Goal: Find specific page/section: Find specific page/section

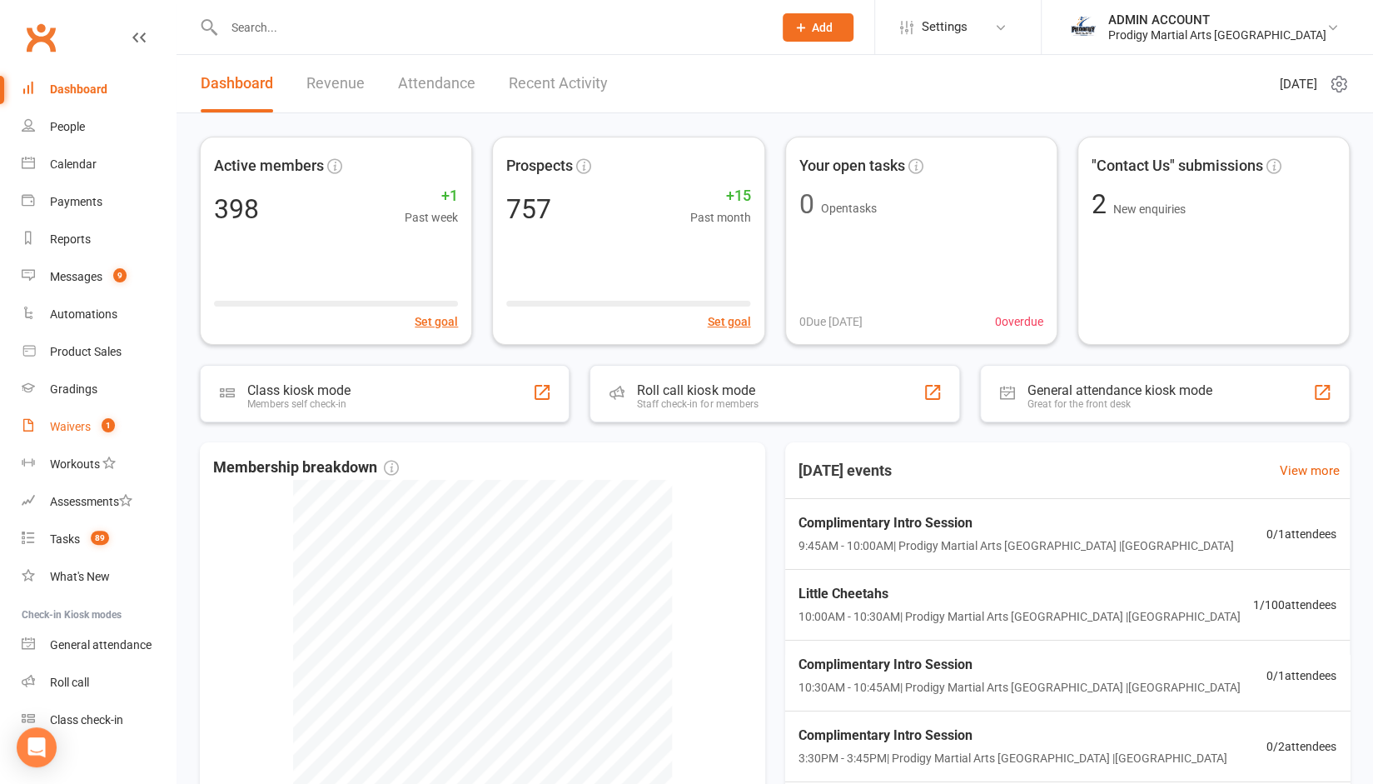
click at [54, 429] on div "Waivers" at bounding box center [70, 426] width 41 height 13
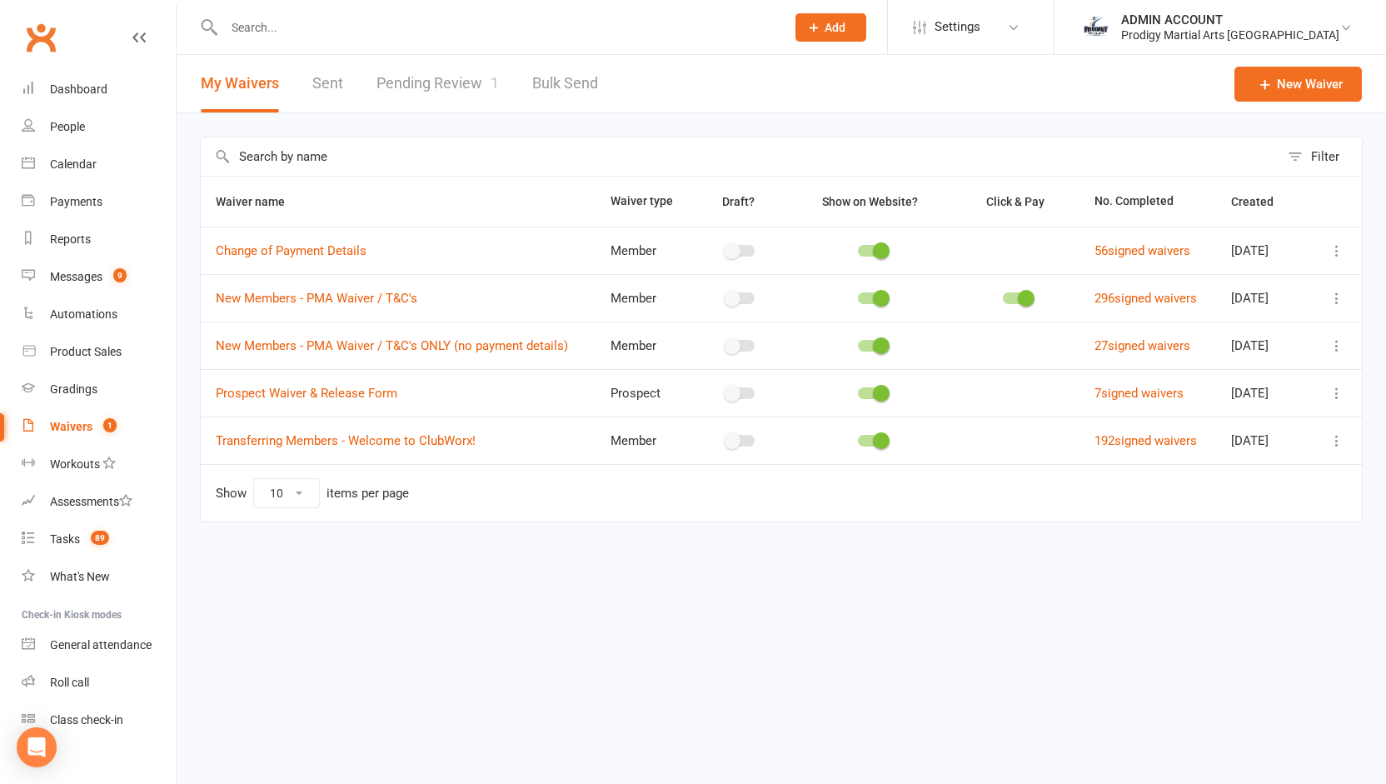
click at [436, 66] on link "Pending Review 1" at bounding box center [437, 83] width 122 height 57
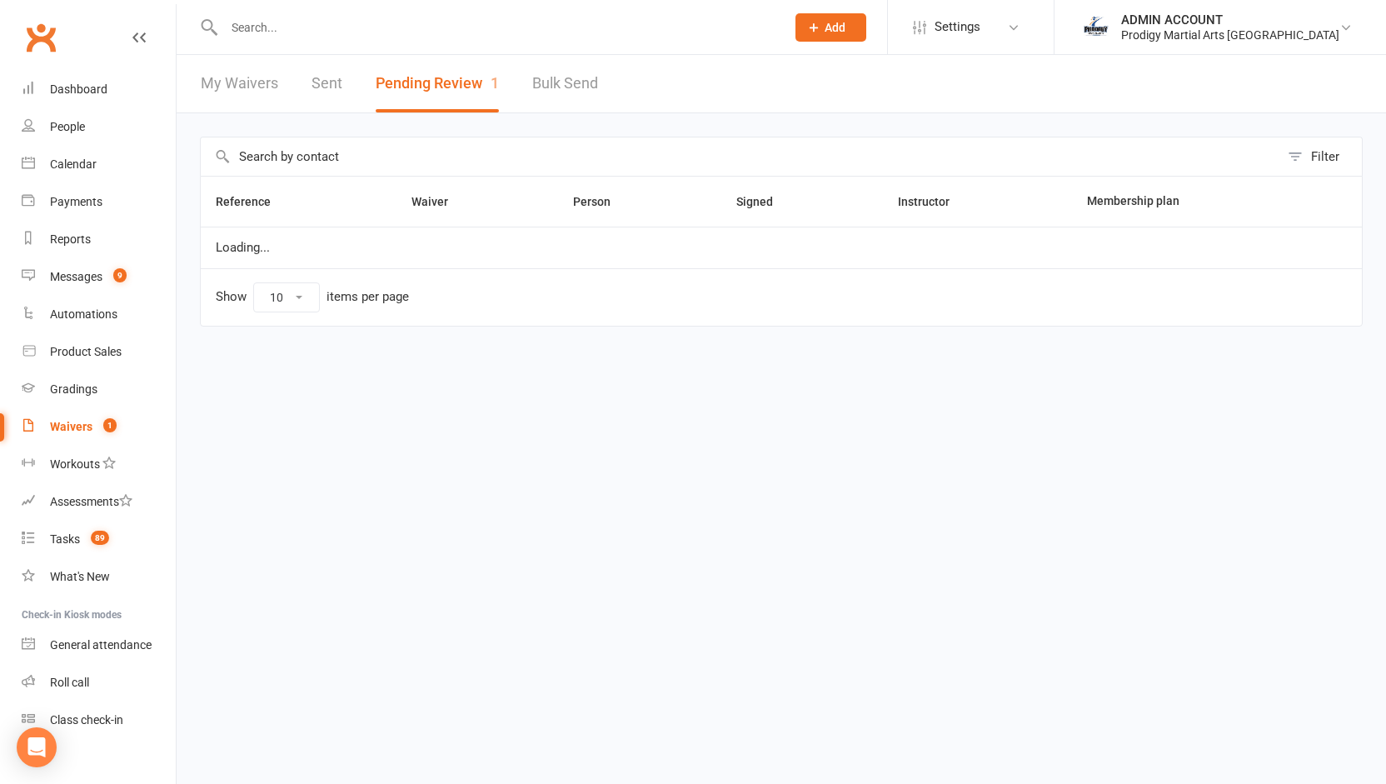
select select "100"
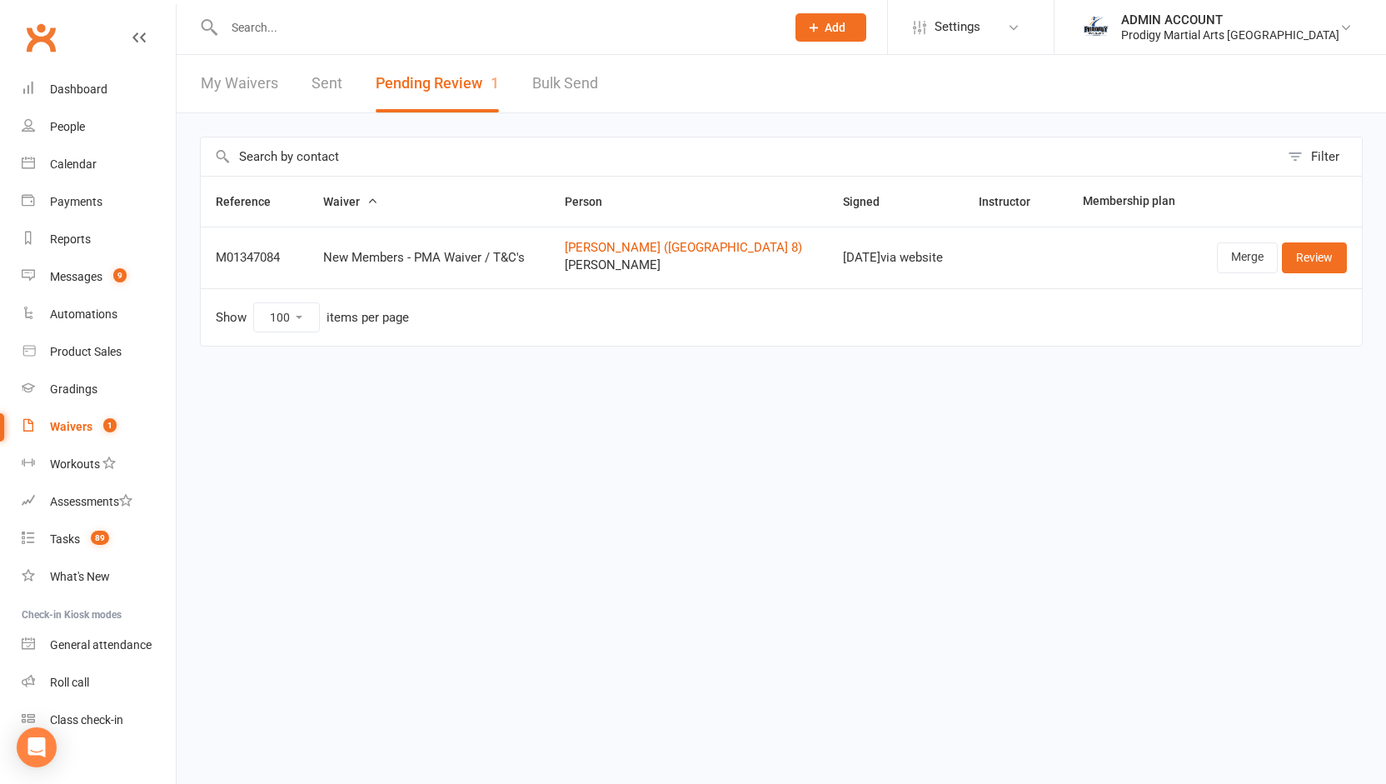
click at [473, 416] on html "Prospect Member Non-attending contact Class / event Appointment Grading event T…" at bounding box center [693, 208] width 1386 height 416
click at [346, 19] on input "text" at bounding box center [496, 27] width 555 height 23
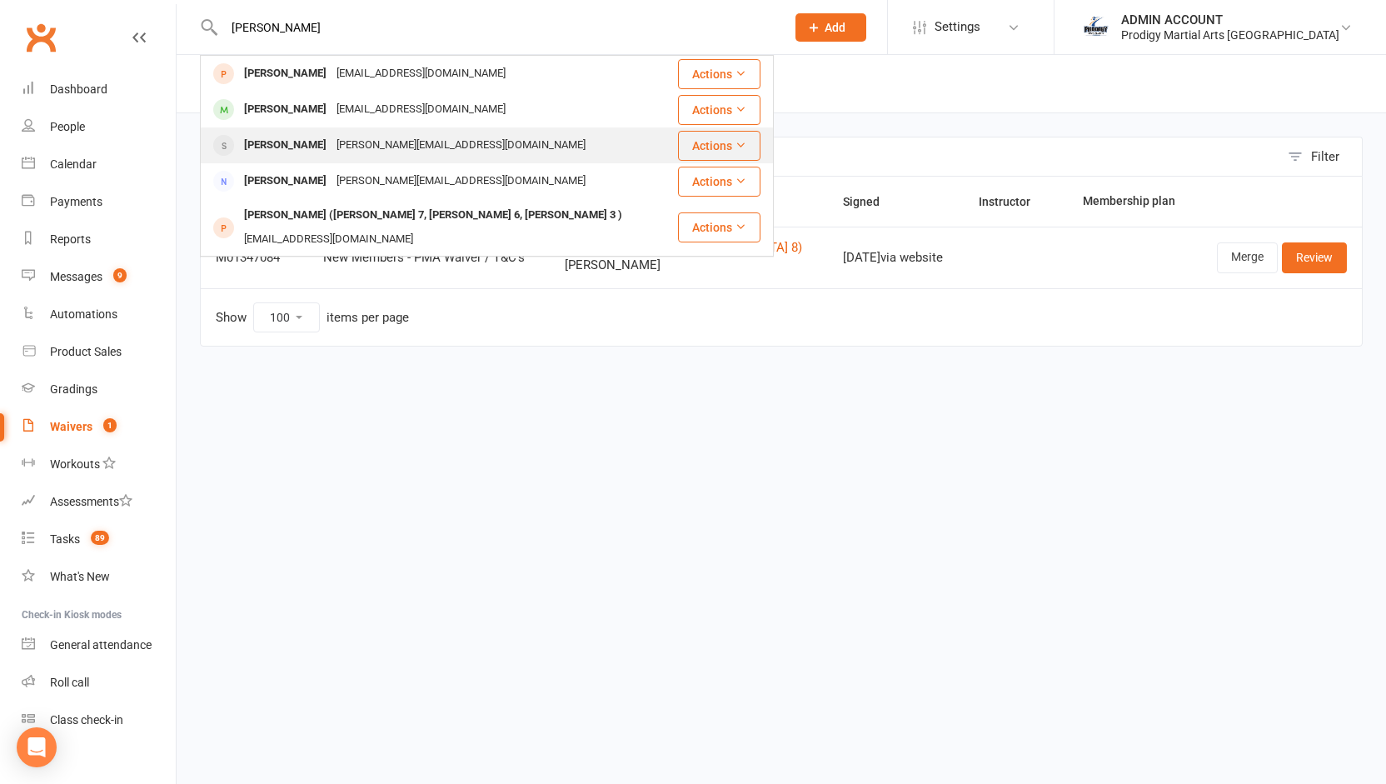
type input "[PERSON_NAME]"
click at [316, 140] on div "[PERSON_NAME]" at bounding box center [285, 145] width 92 height 24
